Goal: Transaction & Acquisition: Purchase product/service

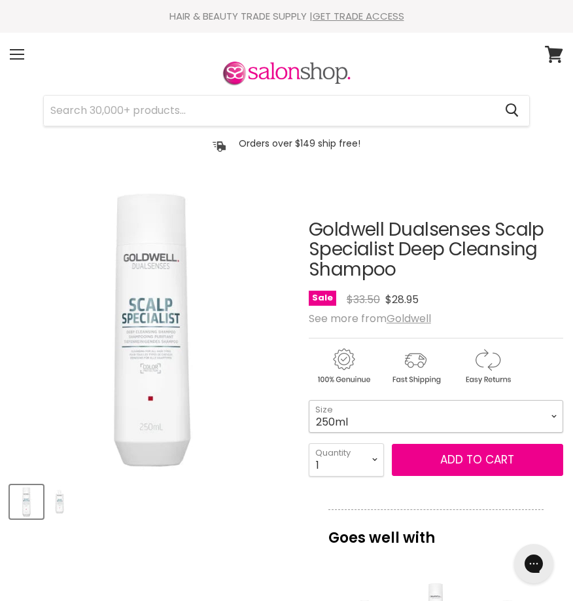
click at [432, 412] on select "250ml 1 Litre" at bounding box center [436, 416] width 255 height 33
click at [309, 400] on select "250ml 1 Litre" at bounding box center [436, 416] width 255 height 33
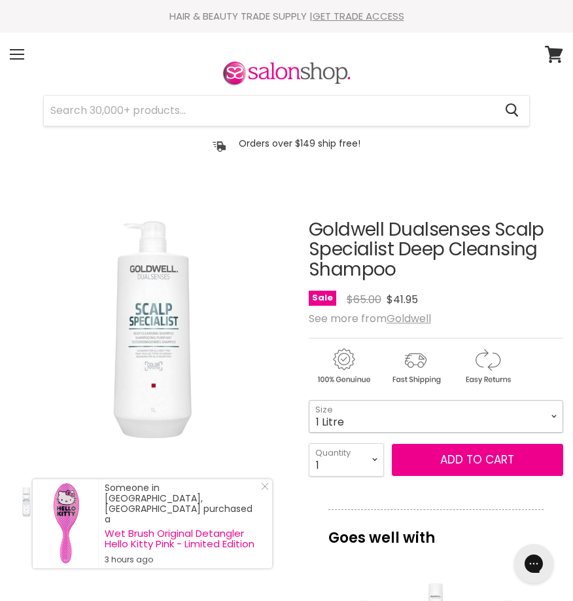
click at [494, 408] on select "250ml 1 Litre" at bounding box center [436, 416] width 255 height 33
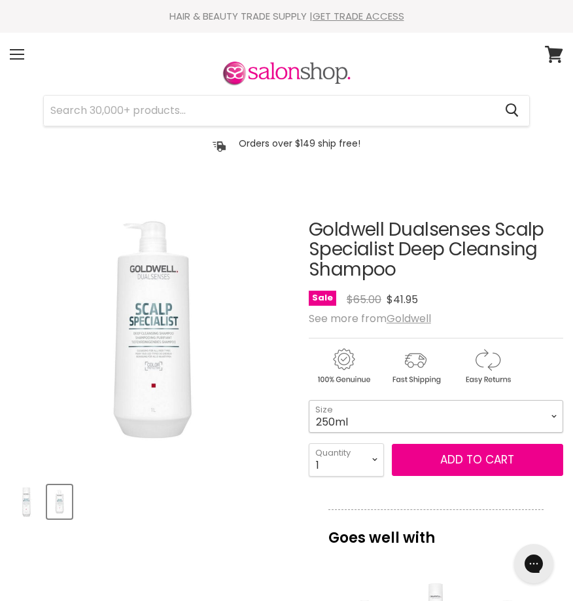
click at [309, 400] on select "250ml 1 Litre" at bounding box center [436, 416] width 255 height 33
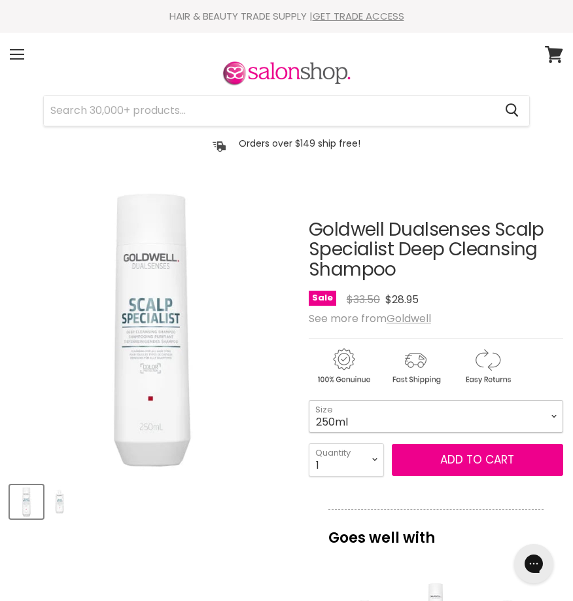
click at [489, 420] on select "250ml 1 Litre" at bounding box center [436, 416] width 255 height 33
click at [309, 400] on select "250ml 1 Litre" at bounding box center [436, 416] width 255 height 33
select select "1 Litre"
